Goal: Register for event/course

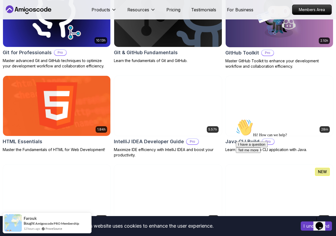
scroll to position [755, 0]
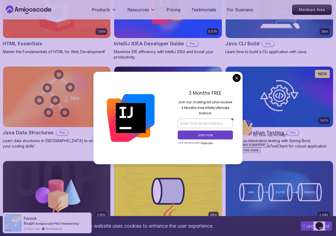
click at [242, 78] on div "3 Months FREE Join our mailing list and receive 3 Months free Intellij Ultimate…" at bounding box center [205, 118] width 75 height 92
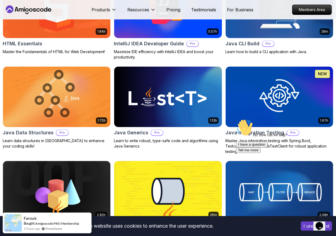
click at [250, 101] on img at bounding box center [279, 96] width 113 height 63
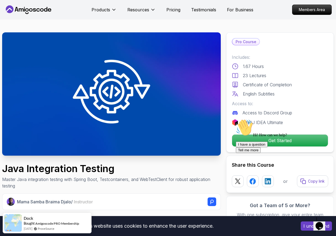
click at [260, 139] on div "Hi! How can we help? I have a question Tell me more" at bounding box center [284, 136] width 97 height 34
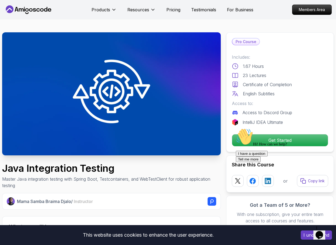
drag, startPoint x: 271, startPoint y: 140, endPoint x: 456, endPoint y: 273, distance: 227.9
click at [271, 140] on div "Hi! How can we help? I have a question Tell me more" at bounding box center [284, 145] width 97 height 34
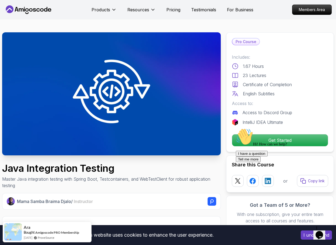
click at [277, 142] on div "Hi! How can we help? I have a question Tell me more" at bounding box center [284, 145] width 97 height 34
click at [270, 137] on div "Hi! How can we help? I have a question Tell me more" at bounding box center [284, 145] width 97 height 34
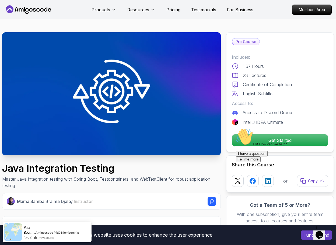
click at [270, 137] on div "Hi! How can we help? I have a question Tell me more" at bounding box center [284, 145] width 97 height 34
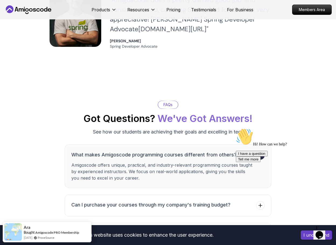
scroll to position [1426, 0]
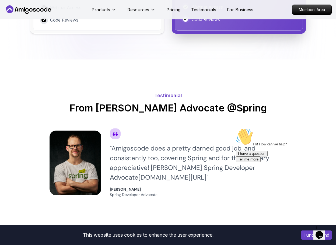
click at [182, 152] on div "" Amigoscode does a pretty darned good job, and consistently too, covering Spri…" at bounding box center [198, 163] width 177 height 39
click at [182, 151] on div "" Amigoscode does a pretty darned good job, and consistently too, covering Spri…" at bounding box center [198, 163] width 177 height 39
click at [201, 149] on div "" Amigoscode does a pretty darned good job, and consistently too, covering Spri…" at bounding box center [198, 163] width 177 height 39
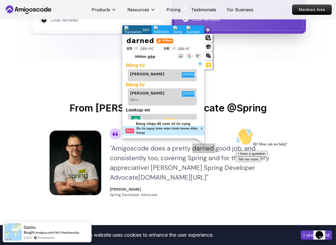
click at [240, 155] on div "Hi! How can we help? I have a question Tell me more" at bounding box center [284, 145] width 97 height 34
click at [135, 161] on div "" Amigoscode does a pretty darned good job, and consistently too, covering Spri…" at bounding box center [198, 163] width 177 height 39
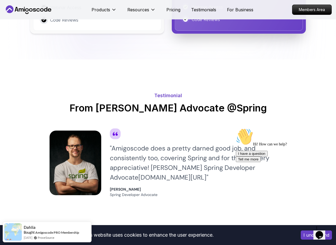
click at [142, 158] on div "" Amigoscode does a pretty darned good job, and consistently too, covering Spri…" at bounding box center [198, 163] width 177 height 39
click at [122, 169] on div "" Amigoscode does a pretty darned good job, and consistently too, covering Spri…" at bounding box center [198, 163] width 177 height 39
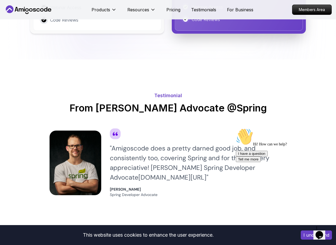
click at [162, 171] on div "" Amigoscode does a pretty darned good job, and consistently too, covering Spri…" at bounding box center [198, 163] width 177 height 39
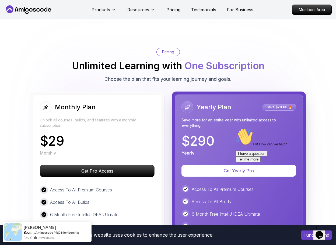
scroll to position [1129, 0]
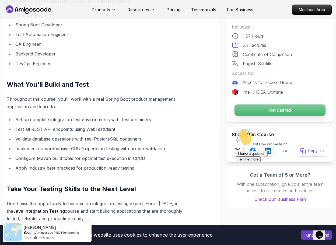
click at [277, 110] on p "Get Started" at bounding box center [280, 110] width 91 height 11
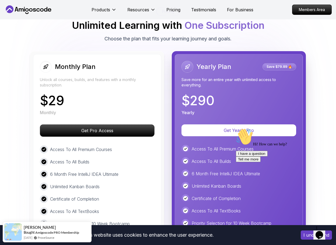
scroll to position [0, 0]
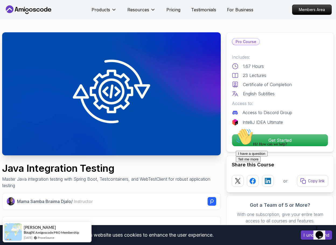
click at [39, 10] on icon at bounding box center [28, 9] width 49 height 9
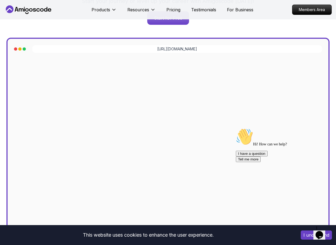
scroll to position [81, 0]
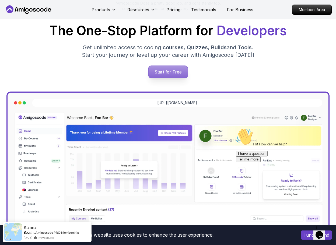
click at [171, 72] on p "Start for Free" at bounding box center [168, 72] width 39 height 12
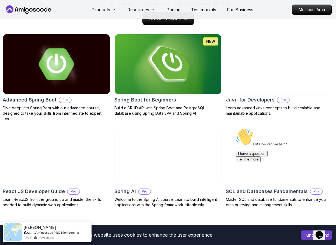
scroll to position [554, 0]
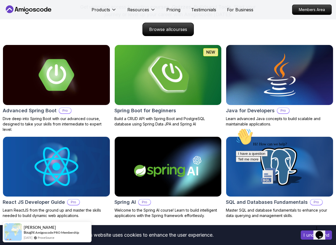
click at [151, 111] on h2 "Spring Boot for Beginners" at bounding box center [146, 111] width 62 height 8
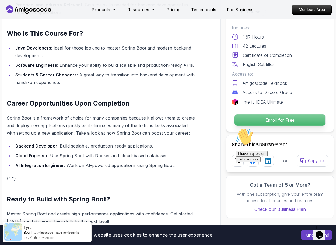
click at [278, 118] on p "Enroll for Free" at bounding box center [280, 120] width 91 height 11
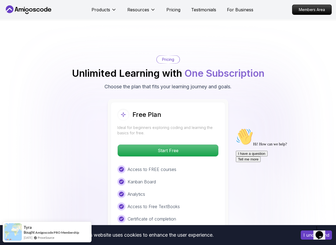
scroll to position [1090, 0]
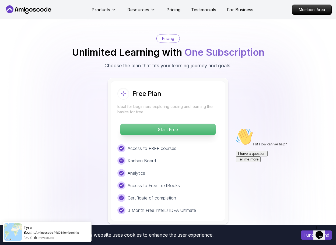
click at [176, 128] on p "Start Free" at bounding box center [168, 129] width 96 height 11
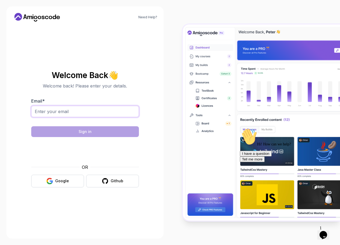
click at [58, 111] on input "Email *" at bounding box center [85, 111] width 108 height 11
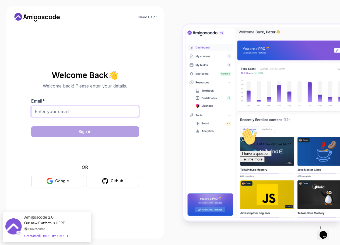
type input "[EMAIL_ADDRESS][DOMAIN_NAME]"
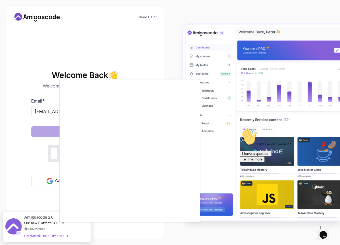
click at [37, 192] on div at bounding box center [170, 122] width 340 height 245
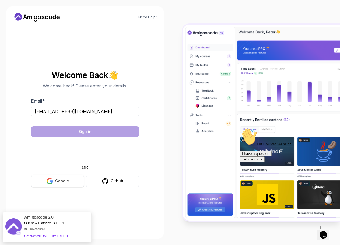
click at [51, 185] on button "Google" at bounding box center [57, 181] width 53 height 13
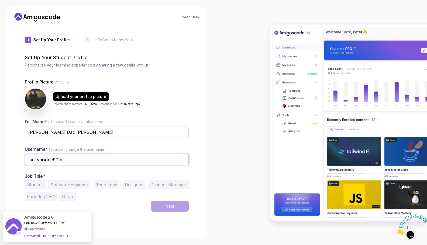
drag, startPoint x: 76, startPoint y: 160, endPoint x: -9, endPoint y: 162, distance: 84.7
click at [0, 162] on html "Need Help? 1 Set Up Your Profile 1 Set Up Your Profile 2 Let's Get to Know You …" at bounding box center [213, 134] width 427 height 269
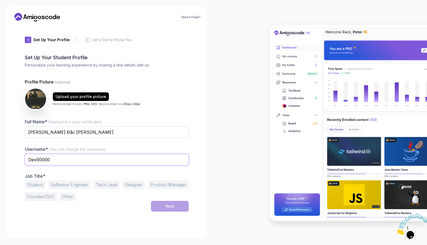
type input "Dev00000"
click at [80, 218] on div "1 Set Up Your Profile 1 Set Up Your Profile 2 Let's Get to Know You Set Up Your…" at bounding box center [107, 129] width 164 height 206
click at [37, 187] on button "Student" at bounding box center [35, 185] width 20 height 9
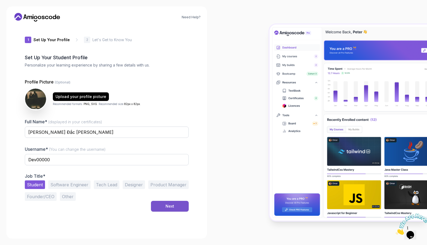
click at [156, 204] on button "Next" at bounding box center [170, 206] width 38 height 11
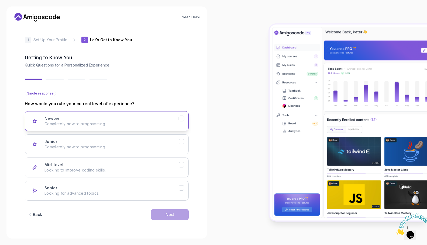
click at [69, 119] on div "Newbie Completely new to programming." at bounding box center [111, 121] width 134 height 11
click at [164, 212] on button "Next" at bounding box center [170, 214] width 38 height 11
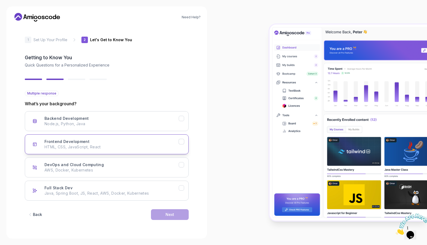
click at [163, 143] on div "Frontend Development HTML, CSS, JavaScript, React" at bounding box center [111, 144] width 134 height 11
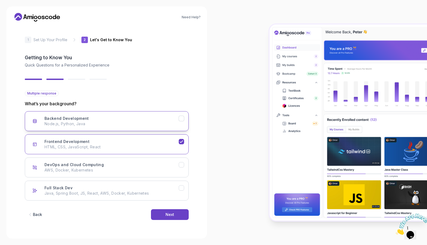
click at [128, 128] on button "Backend Development Node.js, Python, Java" at bounding box center [107, 121] width 164 height 20
click at [147, 123] on p "Node.js, Python, Java" at bounding box center [111, 123] width 134 height 5
click at [128, 125] on p "Node.js, Python, Java" at bounding box center [111, 123] width 134 height 5
click at [176, 216] on button "Next" at bounding box center [170, 214] width 38 height 11
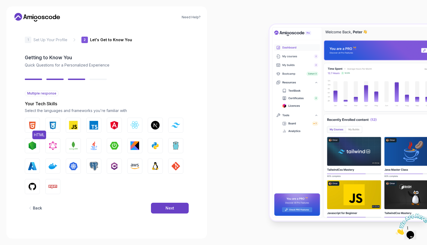
click at [33, 126] on img "button" at bounding box center [32, 125] width 9 height 9
click at [54, 127] on img "button" at bounding box center [53, 125] width 9 height 9
click at [73, 126] on img "button" at bounding box center [73, 125] width 9 height 9
click at [135, 126] on img "button" at bounding box center [134, 125] width 9 height 9
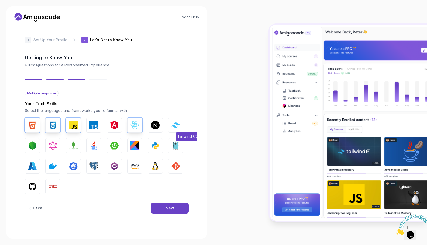
click at [176, 125] on img "button" at bounding box center [175, 125] width 9 height 5
click at [75, 147] on img "button" at bounding box center [73, 146] width 9 height 9
click at [111, 148] on img "button" at bounding box center [114, 146] width 9 height 9
click at [97, 147] on img "button" at bounding box center [93, 146] width 9 height 9
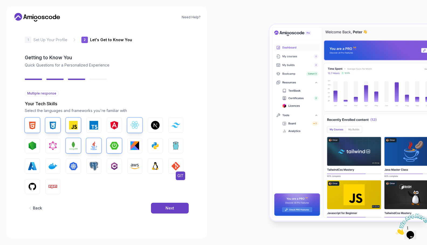
click at [170, 167] on button "GIT" at bounding box center [175, 166] width 15 height 15
click at [53, 187] on img "button" at bounding box center [53, 186] width 9 height 9
click at [31, 186] on img "button" at bounding box center [32, 186] width 9 height 9
click at [182, 210] on button "Next" at bounding box center [170, 208] width 38 height 11
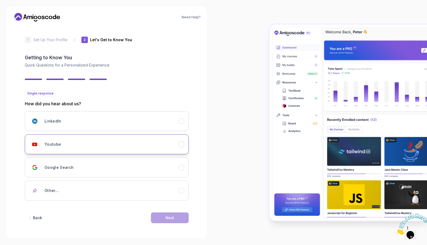
click at [87, 147] on div "Youtube" at bounding box center [111, 144] width 134 height 11
click at [172, 217] on div "Next" at bounding box center [170, 217] width 9 height 5
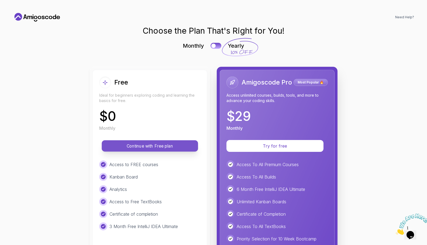
click at [137, 143] on p "Continue with Free plan" at bounding box center [150, 146] width 84 height 6
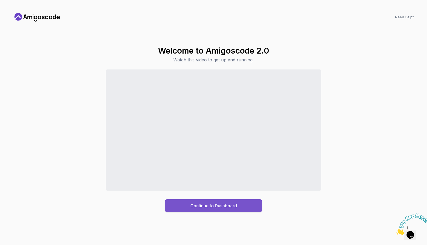
click at [219, 208] on div "Continue to Dashboard" at bounding box center [213, 206] width 47 height 6
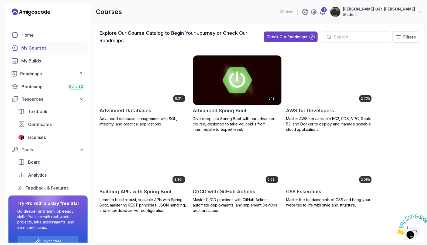
click at [340, 131] on div "8.31h Advanced Databases Advanced database management with SQL, integrity, and …" at bounding box center [259, 143] width 320 height 176
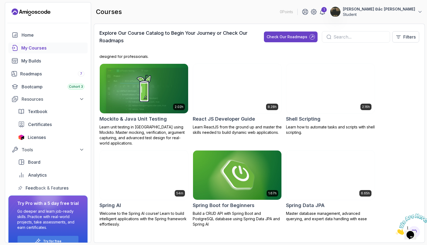
scroll to position [883, 0]
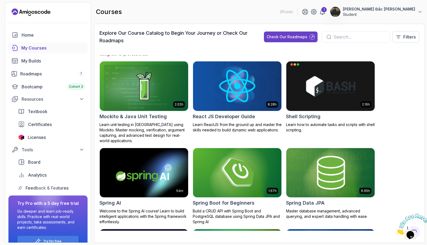
drag, startPoint x: 234, startPoint y: 164, endPoint x: 162, endPoint y: 116, distance: 86.1
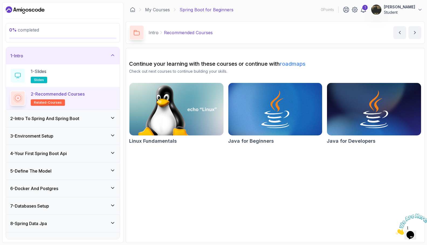
click at [43, 115] on h3 "2 - Intro To Spring And Spring Boot" at bounding box center [44, 118] width 69 height 6
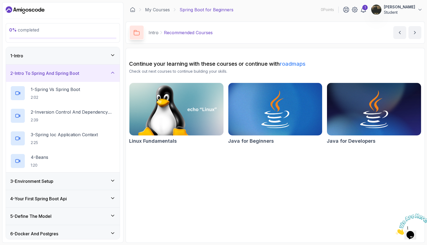
click at [57, 180] on div "3 - Environment Setup" at bounding box center [62, 181] width 105 height 6
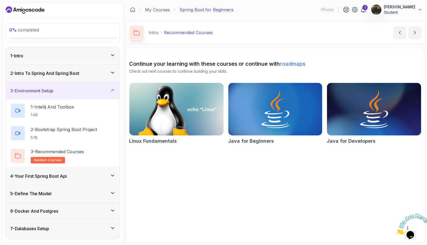
click at [50, 67] on div "2 - Intro To Spring And Spring Boot" at bounding box center [63, 73] width 114 height 17
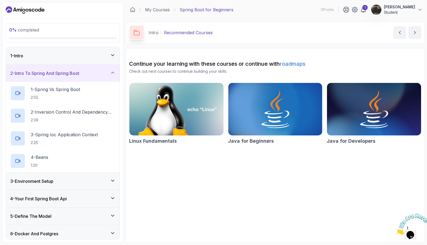
click at [42, 181] on h3 "3 - Environment Setup" at bounding box center [31, 181] width 43 height 6
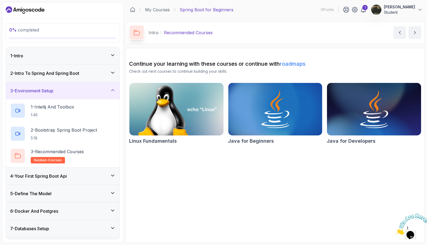
scroll to position [27, 0]
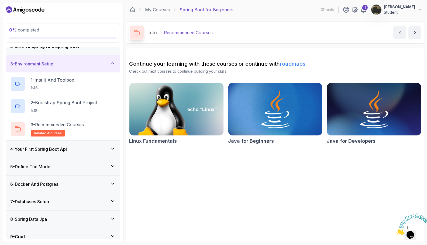
click at [55, 153] on div "4 - Your First Spring Boot Api" at bounding box center [63, 149] width 114 height 17
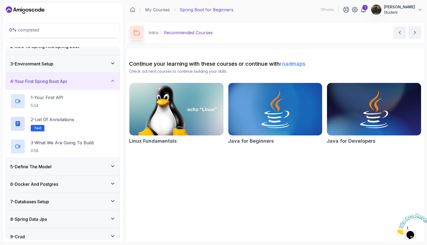
click at [54, 170] on div "5 - Define The Model" at bounding box center [63, 166] width 114 height 17
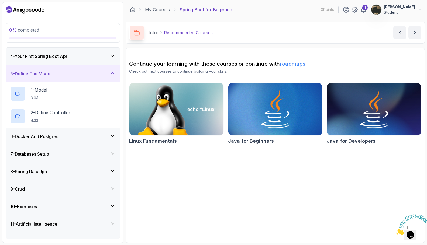
scroll to position [63, 0]
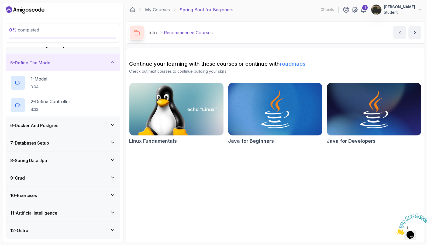
click at [63, 197] on div "10 - Exercises" at bounding box center [62, 195] width 105 height 6
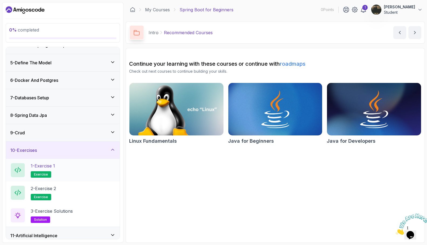
click at [54, 171] on h2 "1 - Exercise 1 exercise" at bounding box center [43, 170] width 24 height 15
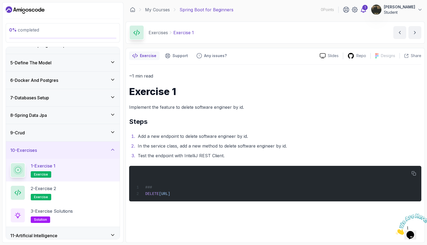
click at [360, 11] on icon at bounding box center [363, 9] width 6 height 6
